Goal: Obtain resource: Download file/media

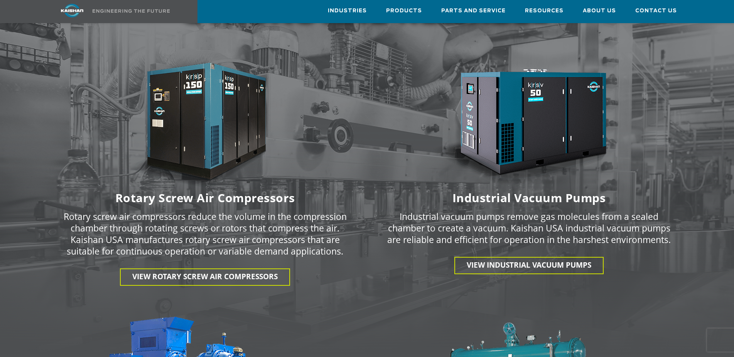
scroll to position [1051, 0]
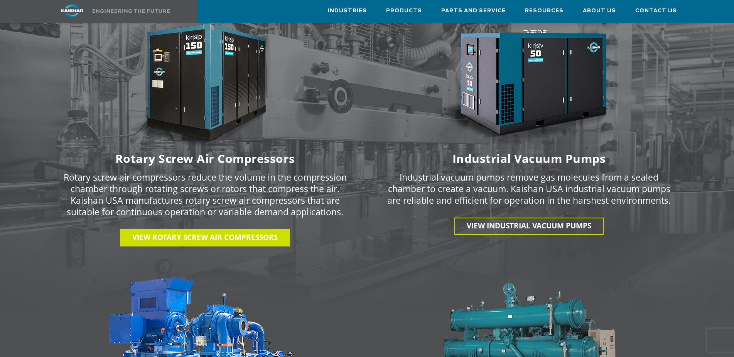
click at [207, 232] on span "View Rotary Screw Air Compressors" at bounding box center [204, 237] width 145 height 10
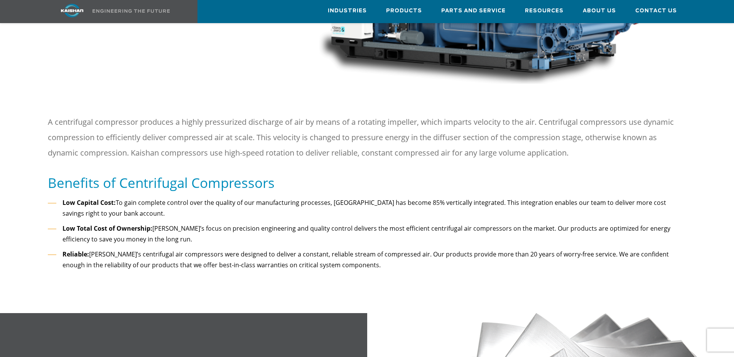
scroll to position [197, 0]
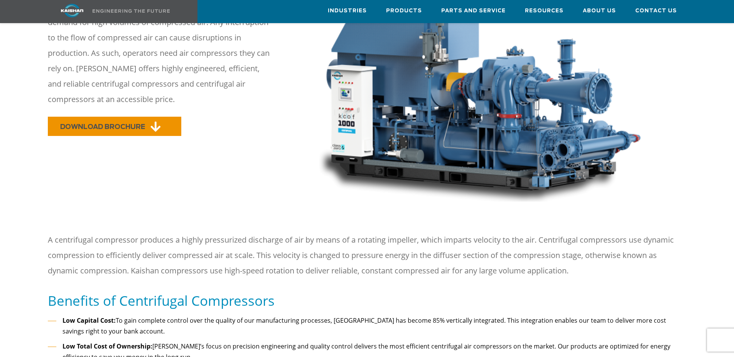
click at [108, 117] on link "DOWNLOAD BROCHURE" at bounding box center [114, 126] width 133 height 19
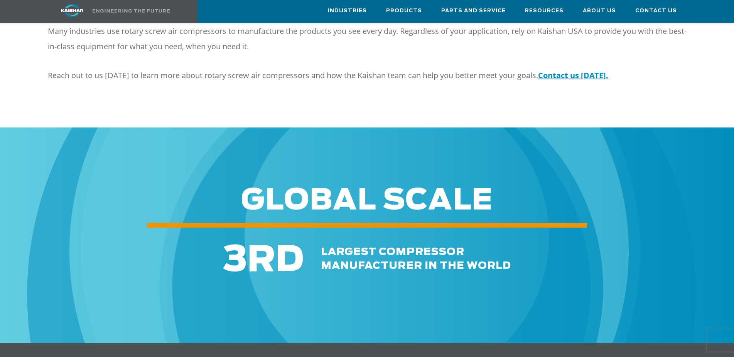
scroll to position [1011, 0]
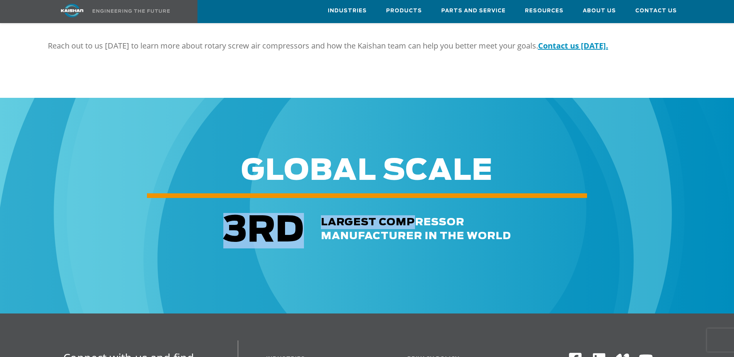
drag, startPoint x: 400, startPoint y: 192, endPoint x: 107, endPoint y: 189, distance: 292.9
click at [153, 199] on div "3 RD largest compressor manufacturer in the world" at bounding box center [367, 225] width 734 height 52
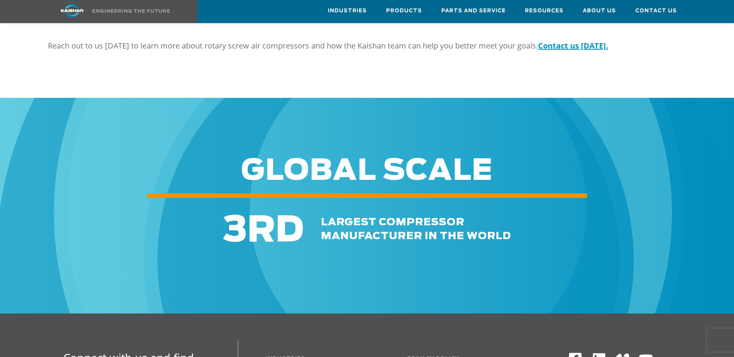
click at [345, 160] on div at bounding box center [367, 203] width 734 height 95
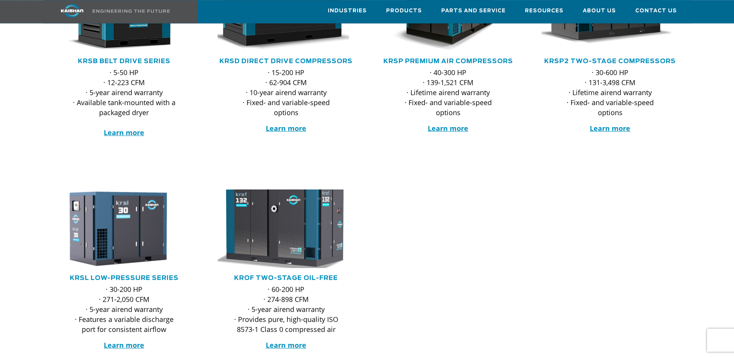
scroll to position [106, 0]
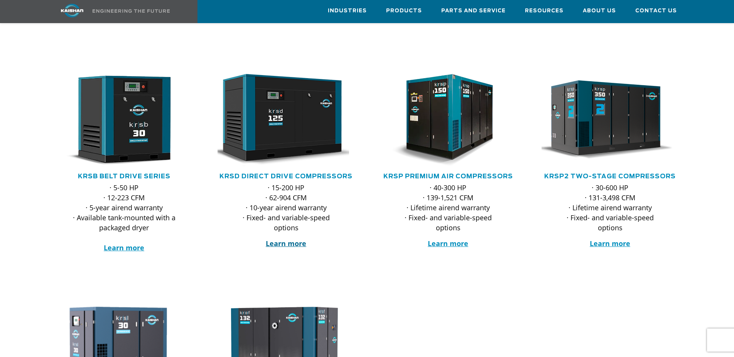
click at [292, 239] on strong "Learn more" at bounding box center [286, 243] width 40 height 9
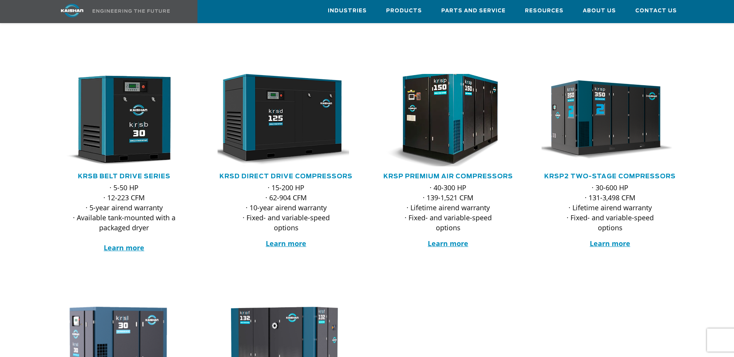
click at [448, 123] on img at bounding box center [442, 120] width 151 height 102
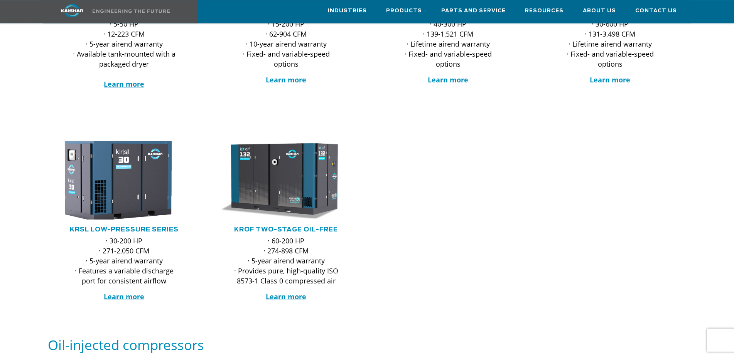
scroll to position [303, 0]
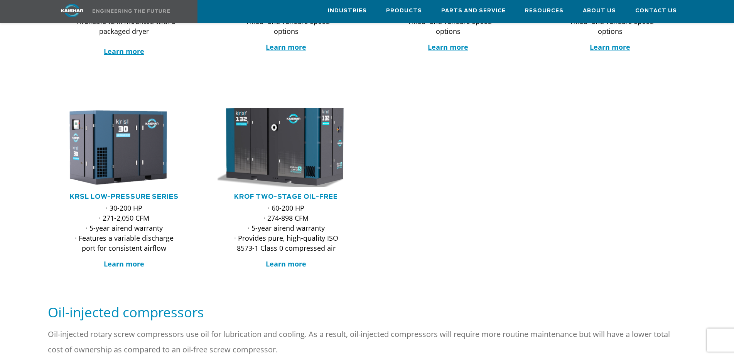
click at [265, 151] on img at bounding box center [280, 147] width 151 height 86
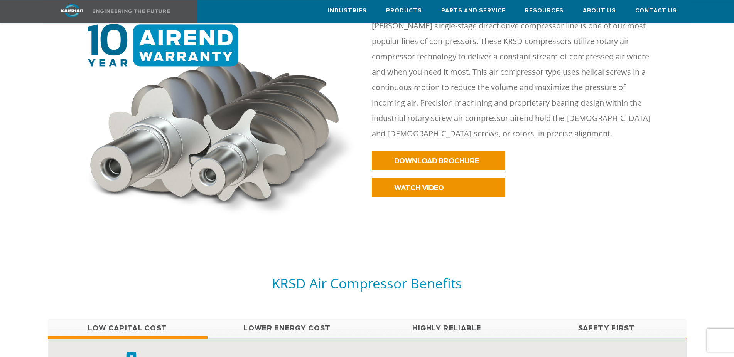
scroll to position [354, 0]
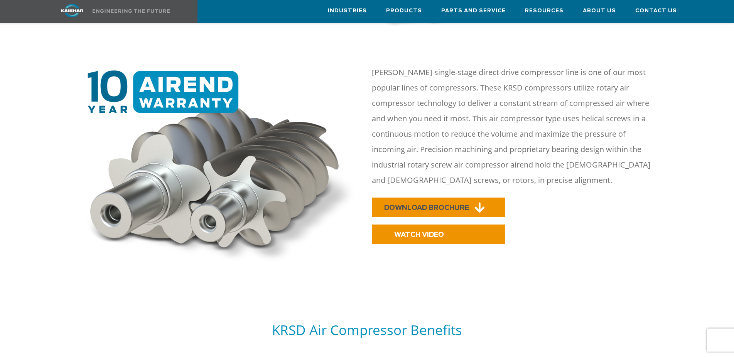
click at [399, 203] on link "DOWNLOAD BROCHURE" at bounding box center [438, 207] width 133 height 19
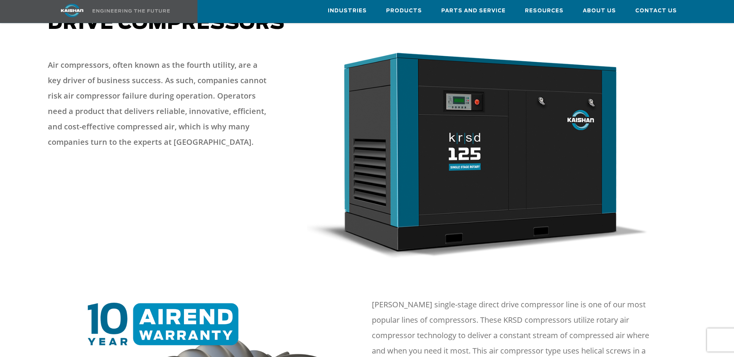
scroll to position [39, 0]
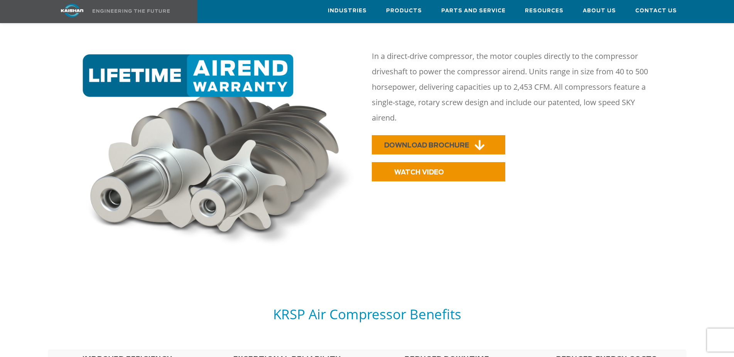
scroll to position [432, 0]
click at [449, 135] on link "DOWNLOAD BROCHURE" at bounding box center [438, 144] width 133 height 19
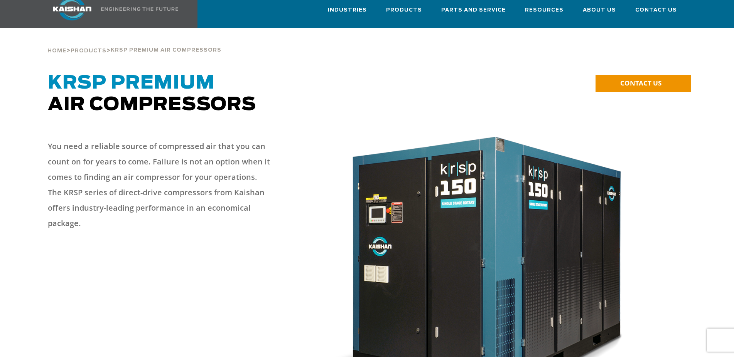
scroll to position [0, 0]
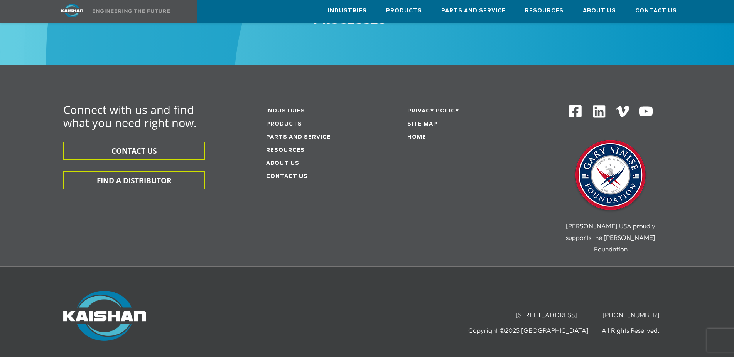
scroll to position [2740, 0]
